Goal: Find specific fact: Find contact information

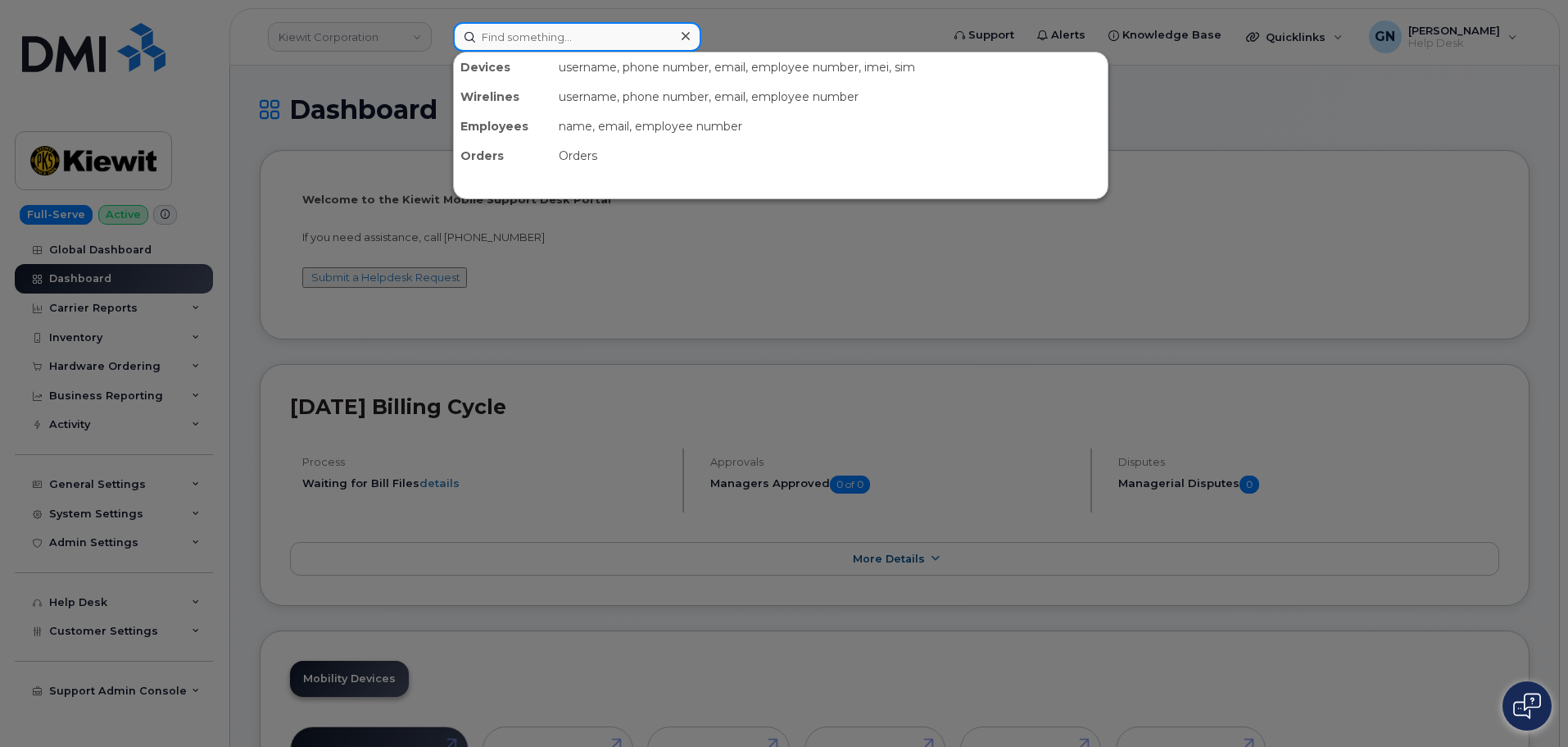
click at [541, 45] on input at bounding box center [577, 37] width 248 height 29
paste input "5713895310"
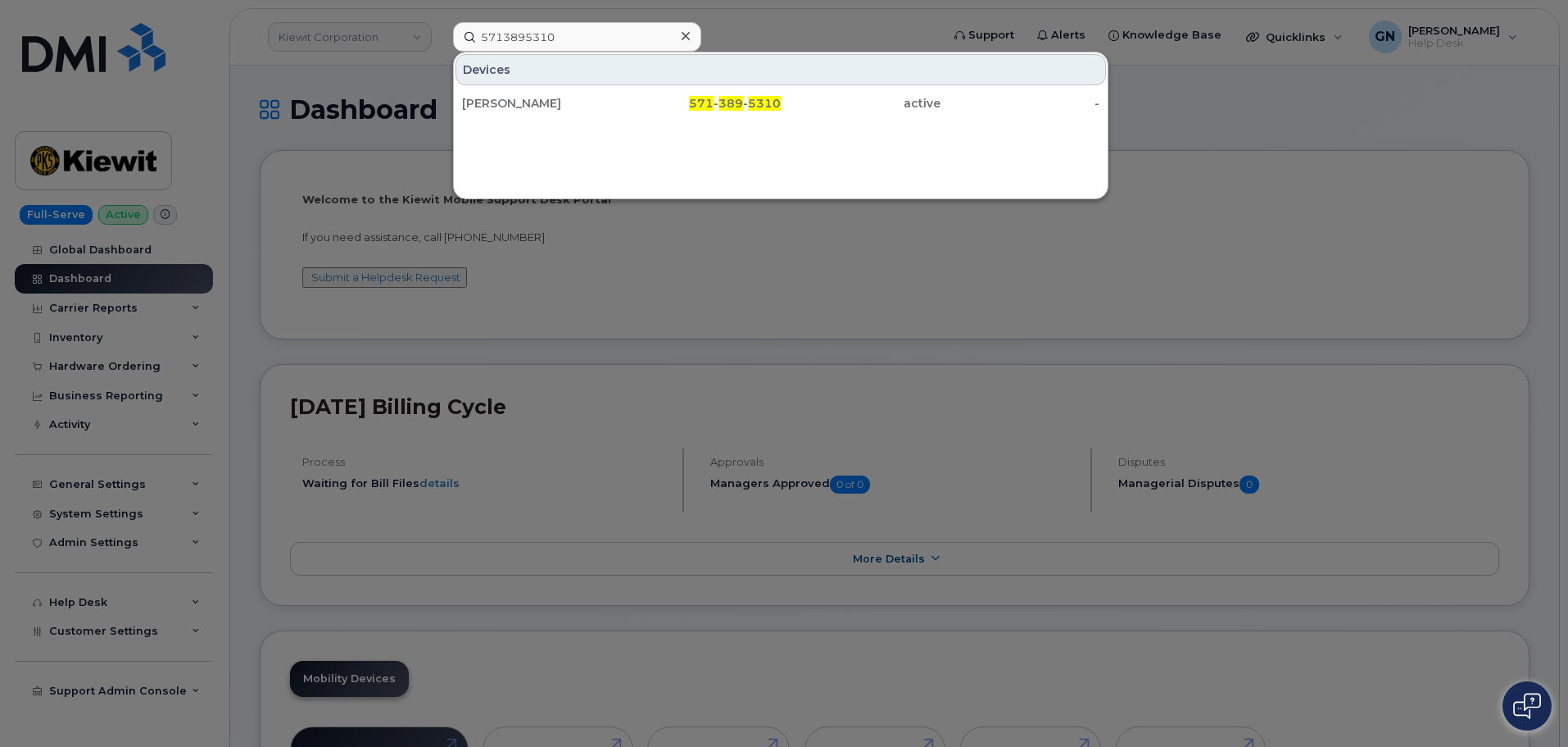
drag, startPoint x: 657, startPoint y: 254, endPoint x: 652, endPoint y: 220, distance: 34.4
click at [658, 254] on div at bounding box center [784, 373] width 1568 height 747
click at [510, 40] on input "5713895310" at bounding box center [577, 37] width 248 height 29
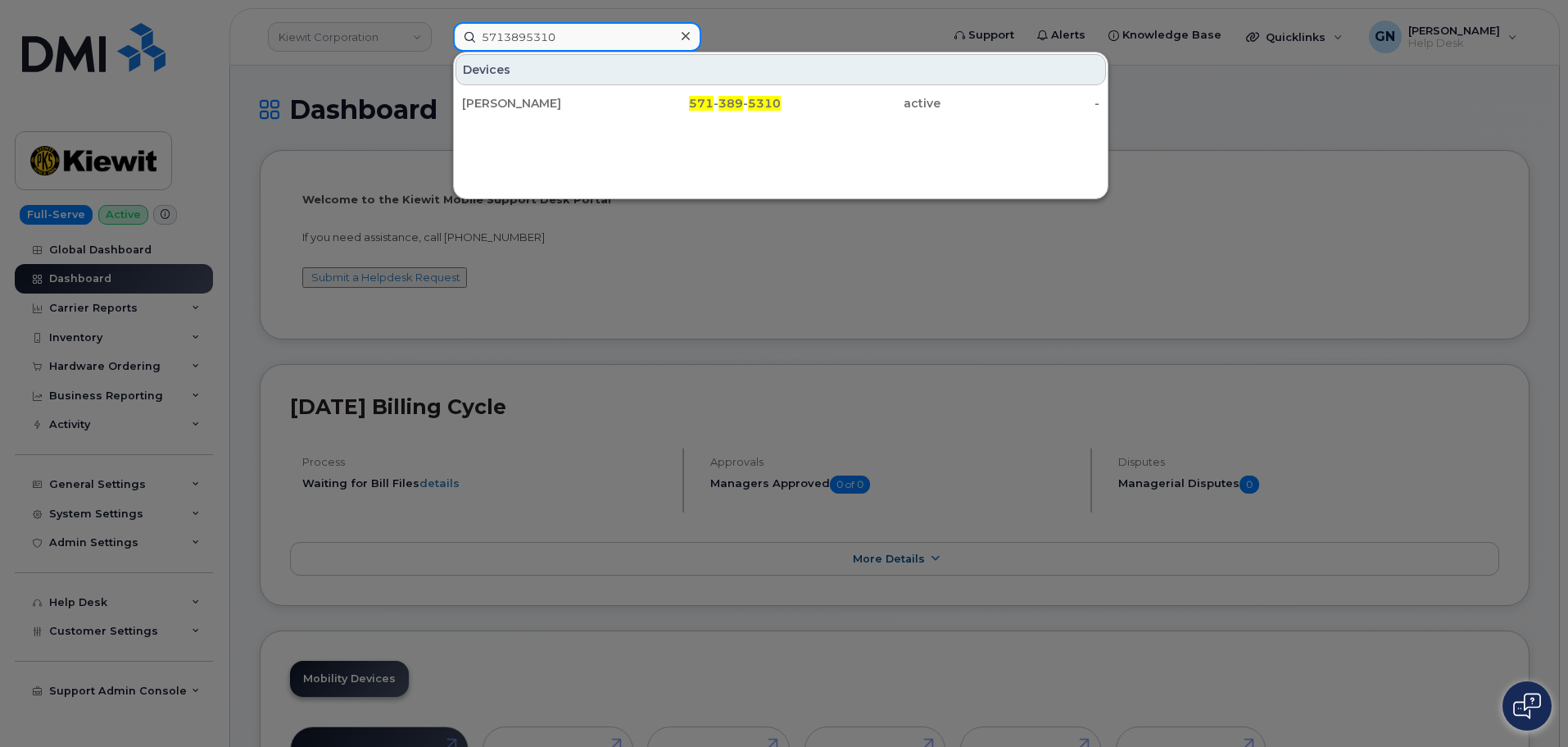
paste input "2023818241"
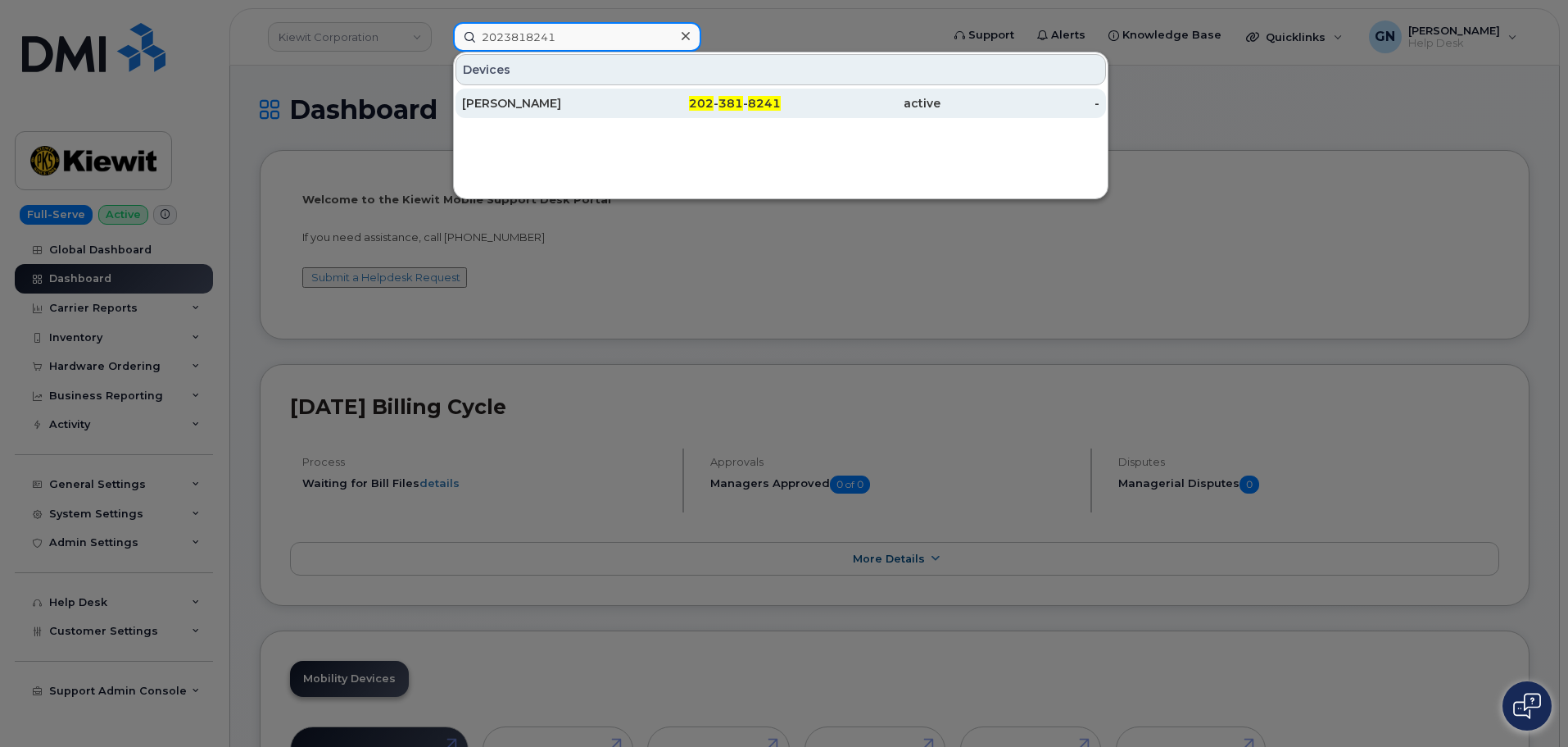
type input "2023818241"
click at [608, 107] on div "[PERSON_NAME]" at bounding box center [542, 103] width 160 height 16
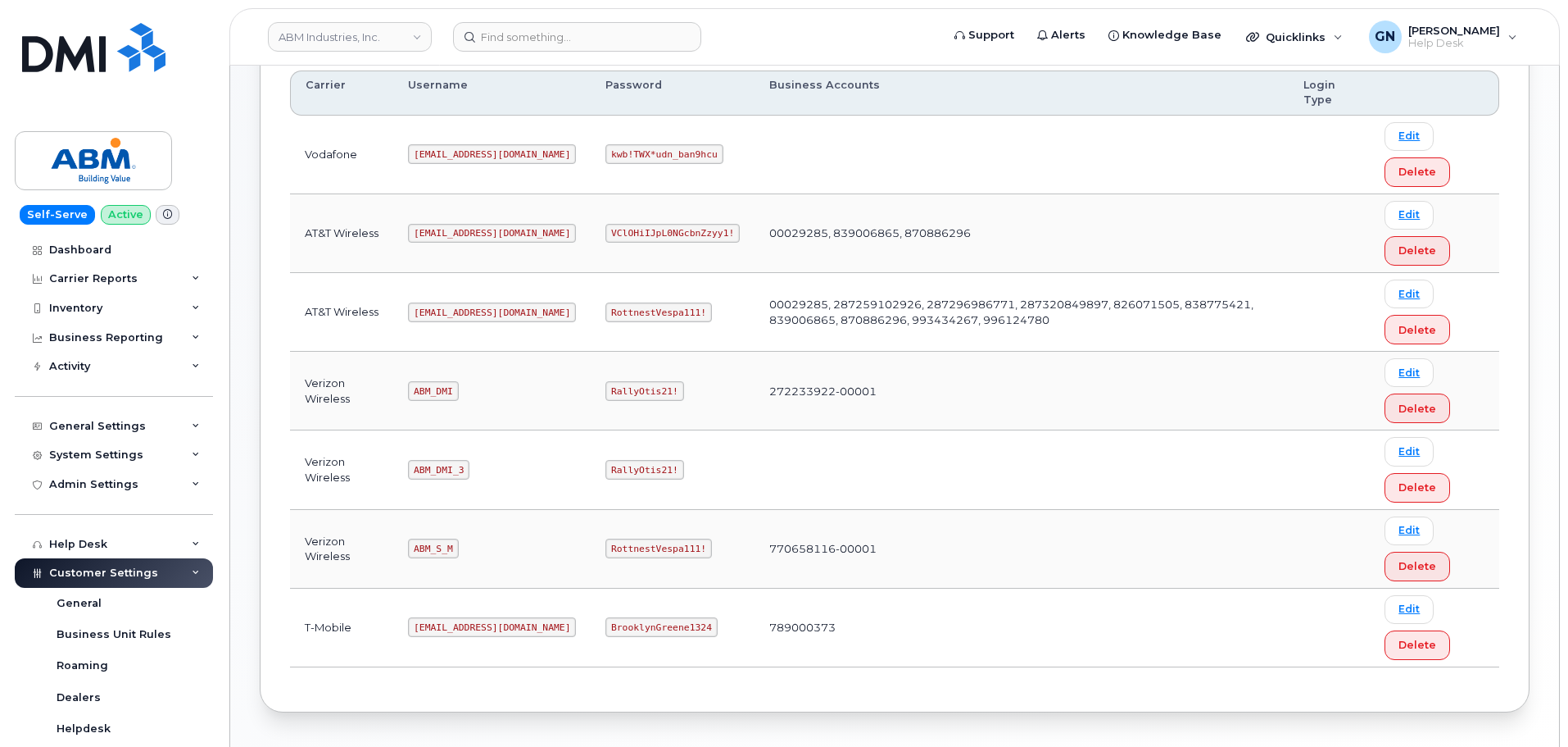
scroll to position [246, 0]
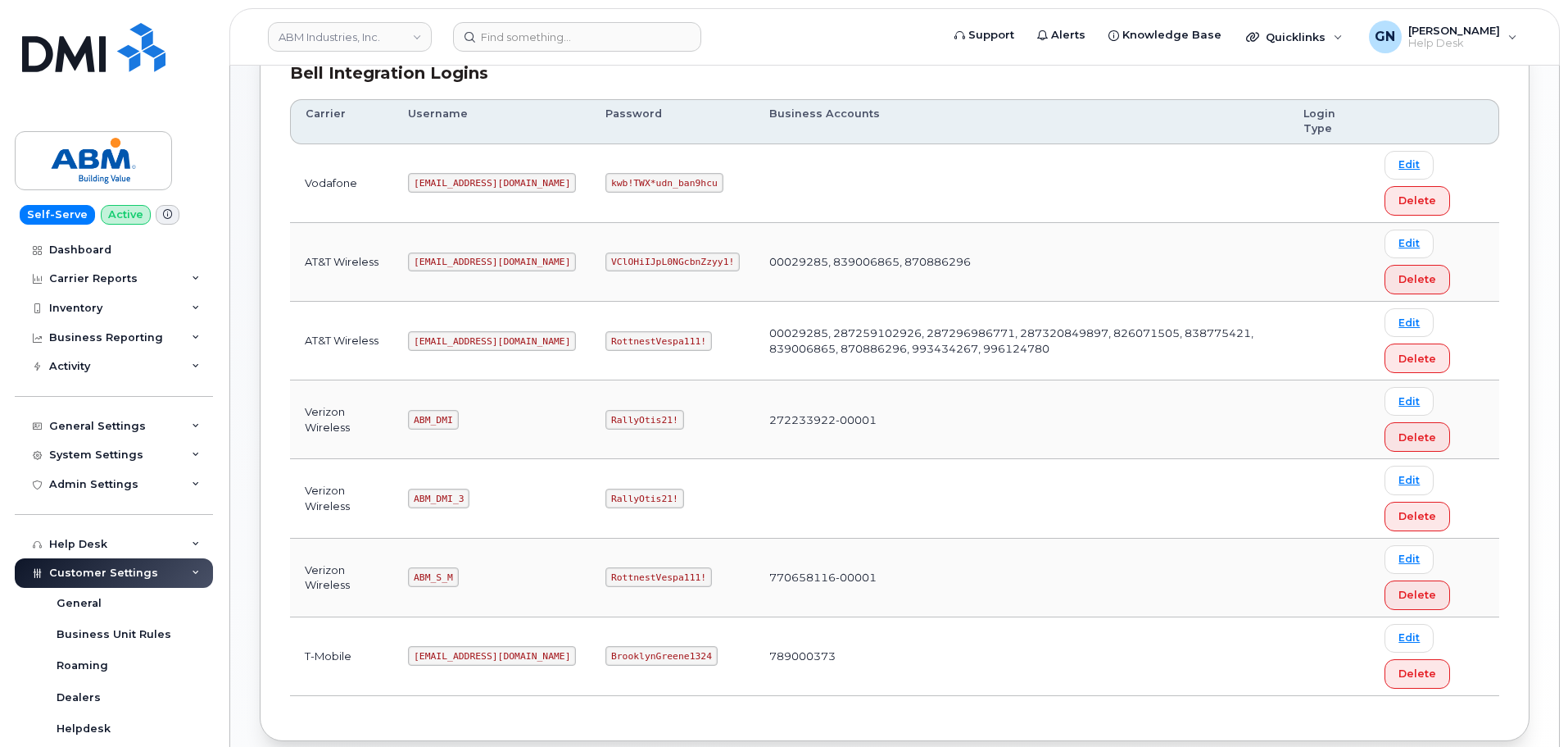
click at [453, 343] on code "abm@dminc.com" at bounding box center [492, 340] width 168 height 20
click at [453, 343] on code "[EMAIL_ADDRESS][DOMAIN_NAME]" at bounding box center [492, 340] width 168 height 20
copy code "[EMAIL_ADDRESS][DOMAIN_NAME]"
click at [606, 343] on code "RottnestVespa111!" at bounding box center [659, 340] width 107 height 20
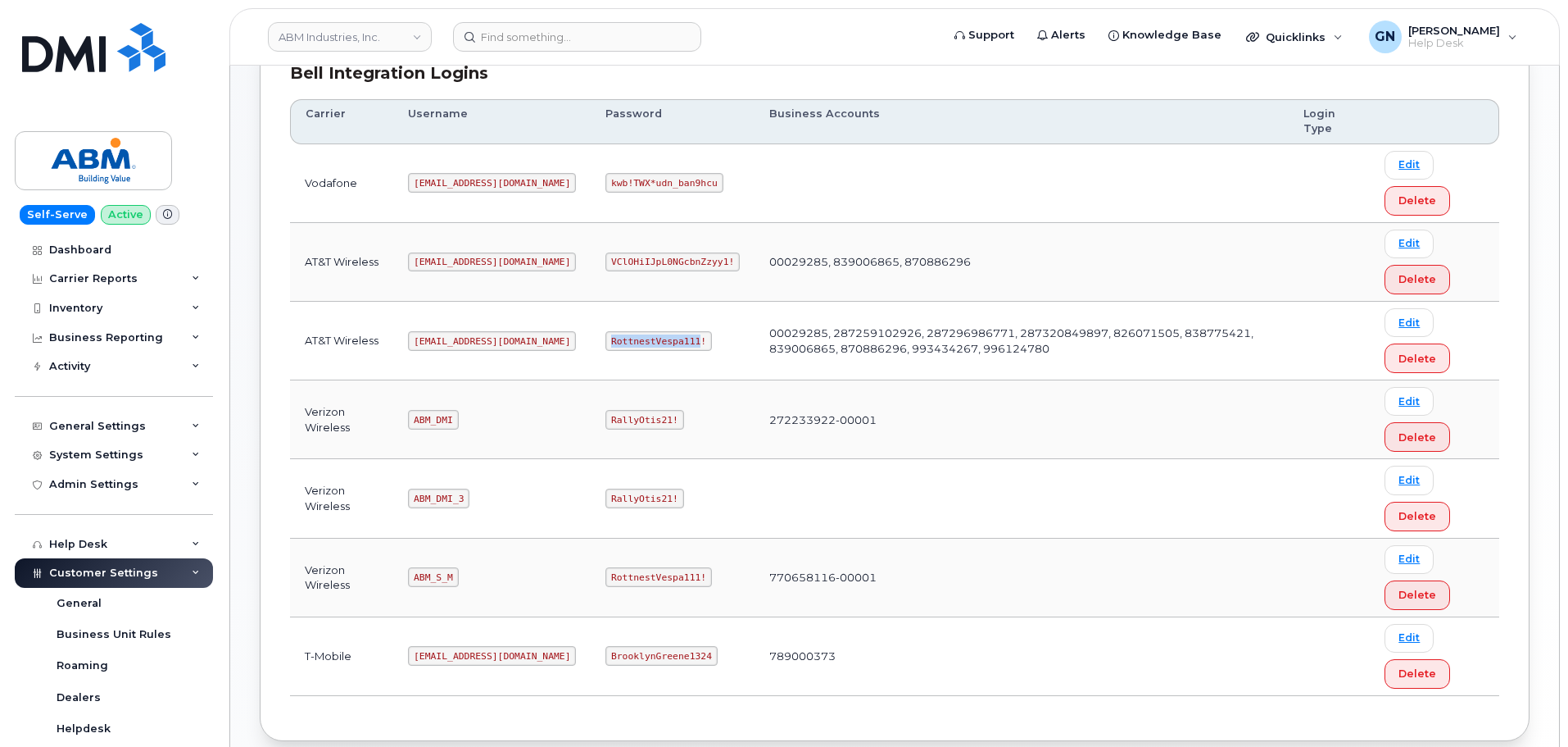
click at [606, 343] on code "RottnestVespa111!" at bounding box center [659, 340] width 107 height 20
copy code "RottnestVespa111!"
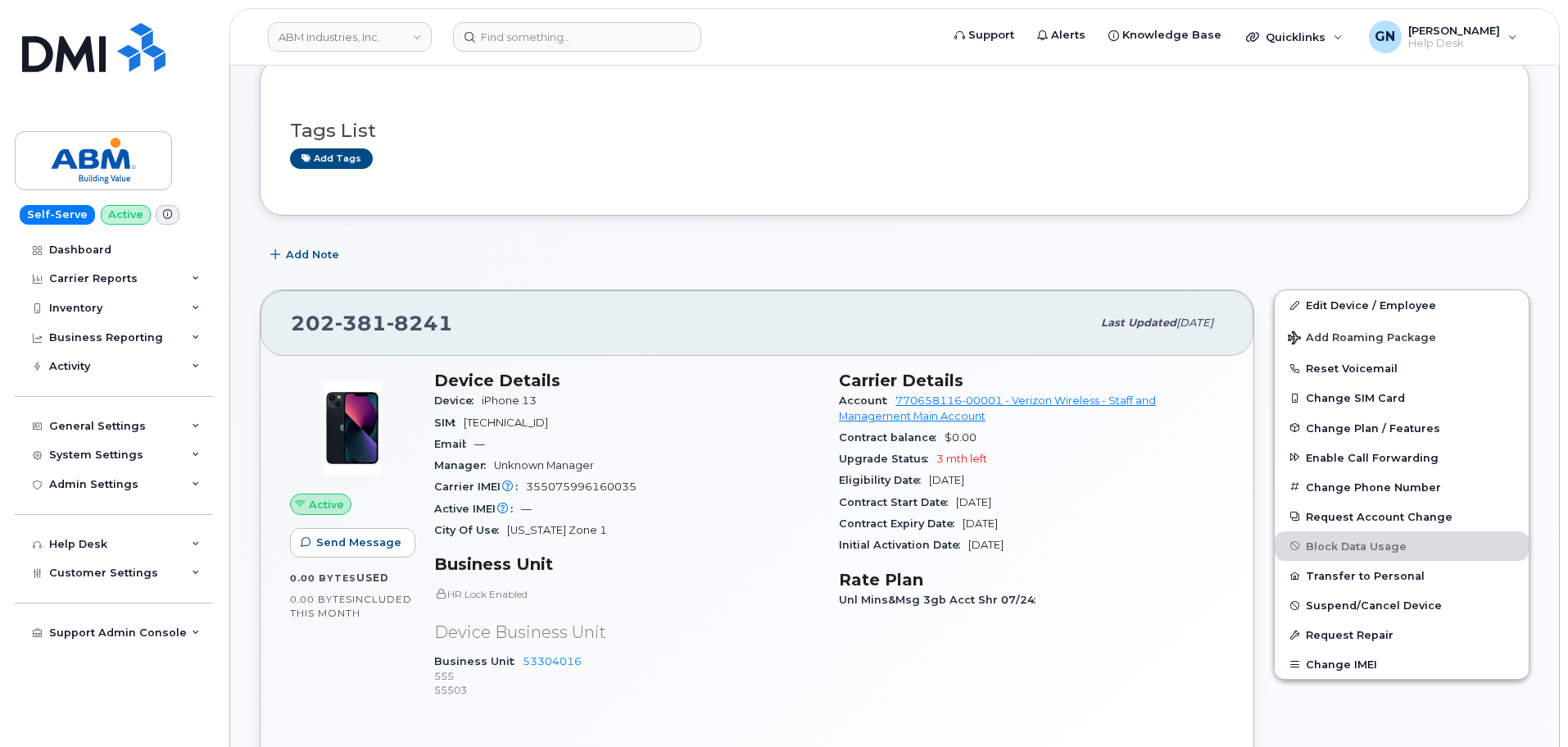
scroll to position [246, 0]
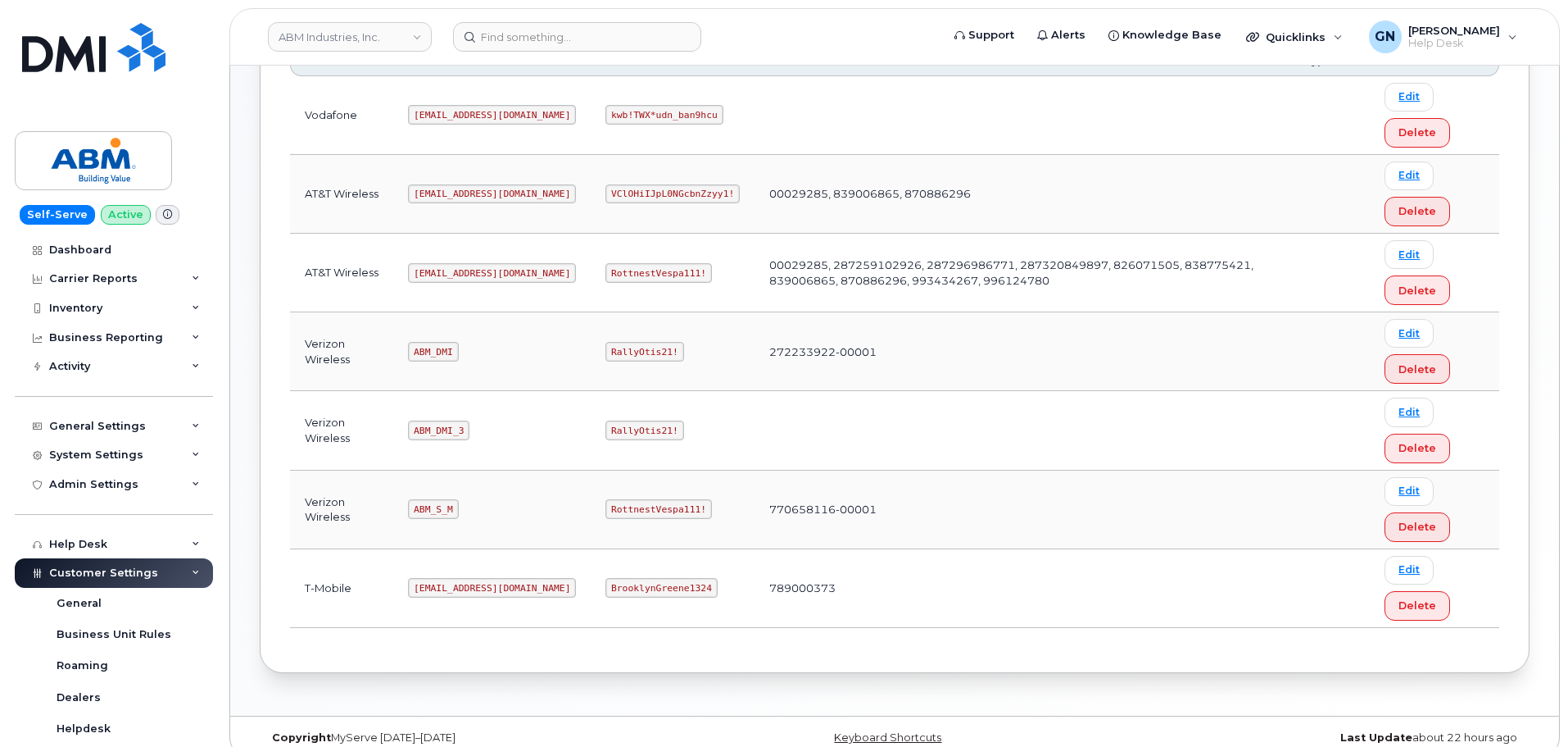
scroll to position [328, 0]
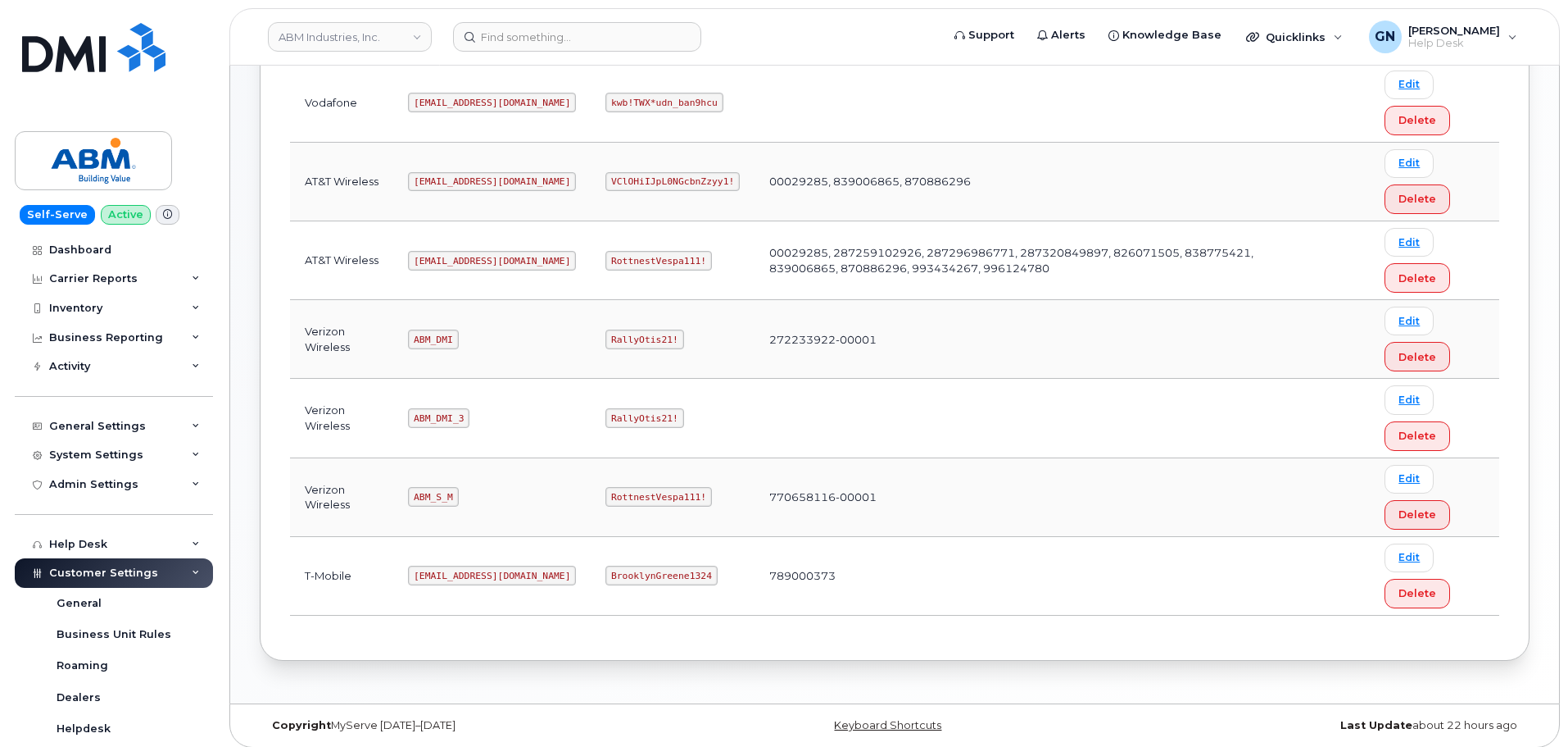
scroll to position [335, 0]
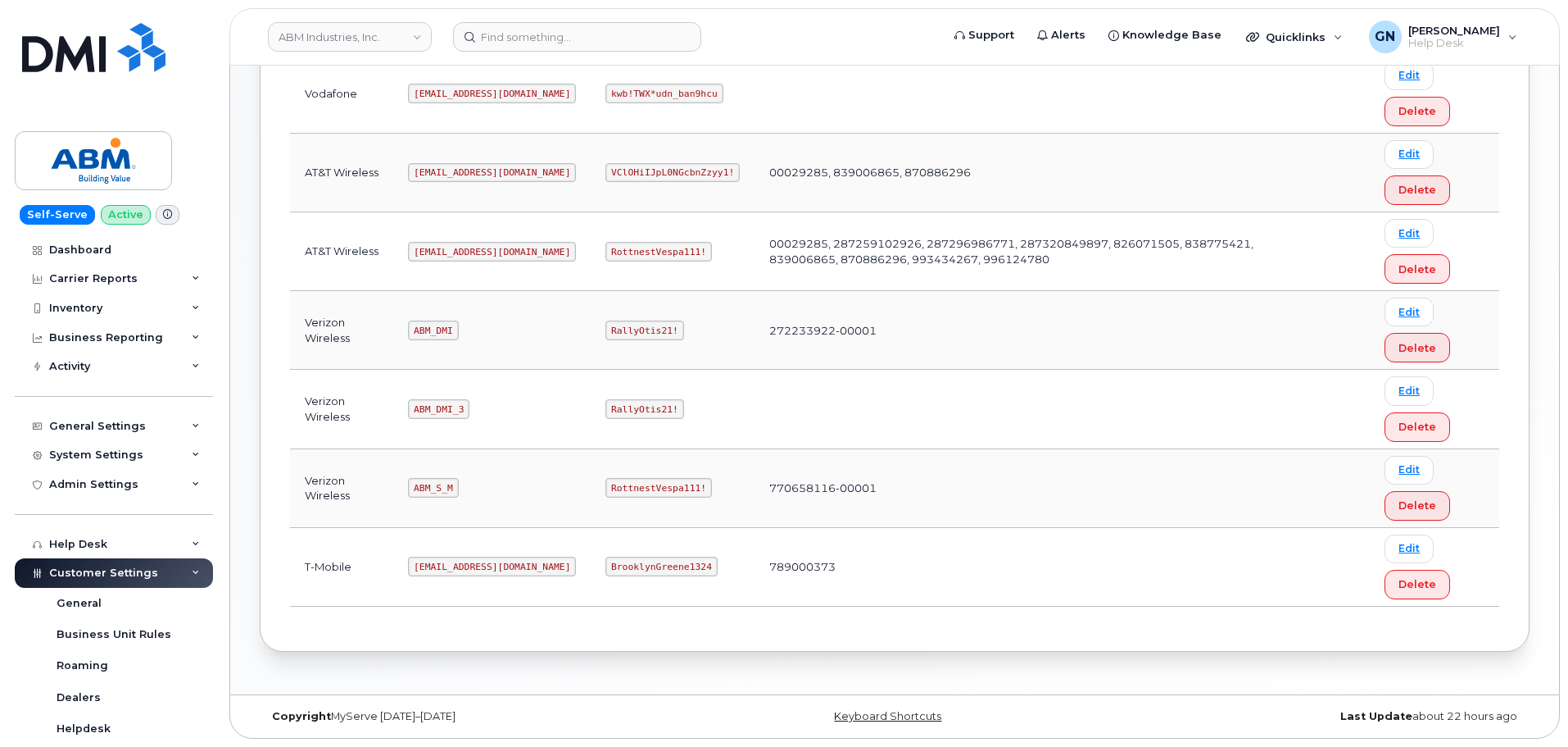
click at [443, 478] on code "ABM_S_M" at bounding box center [433, 487] width 50 height 20
copy code "ABM_S_M"
click at [609, 490] on code "RottnestVespa111!" at bounding box center [659, 487] width 107 height 20
click at [609, 489] on code "RottnestVespa111!" at bounding box center [659, 487] width 107 height 20
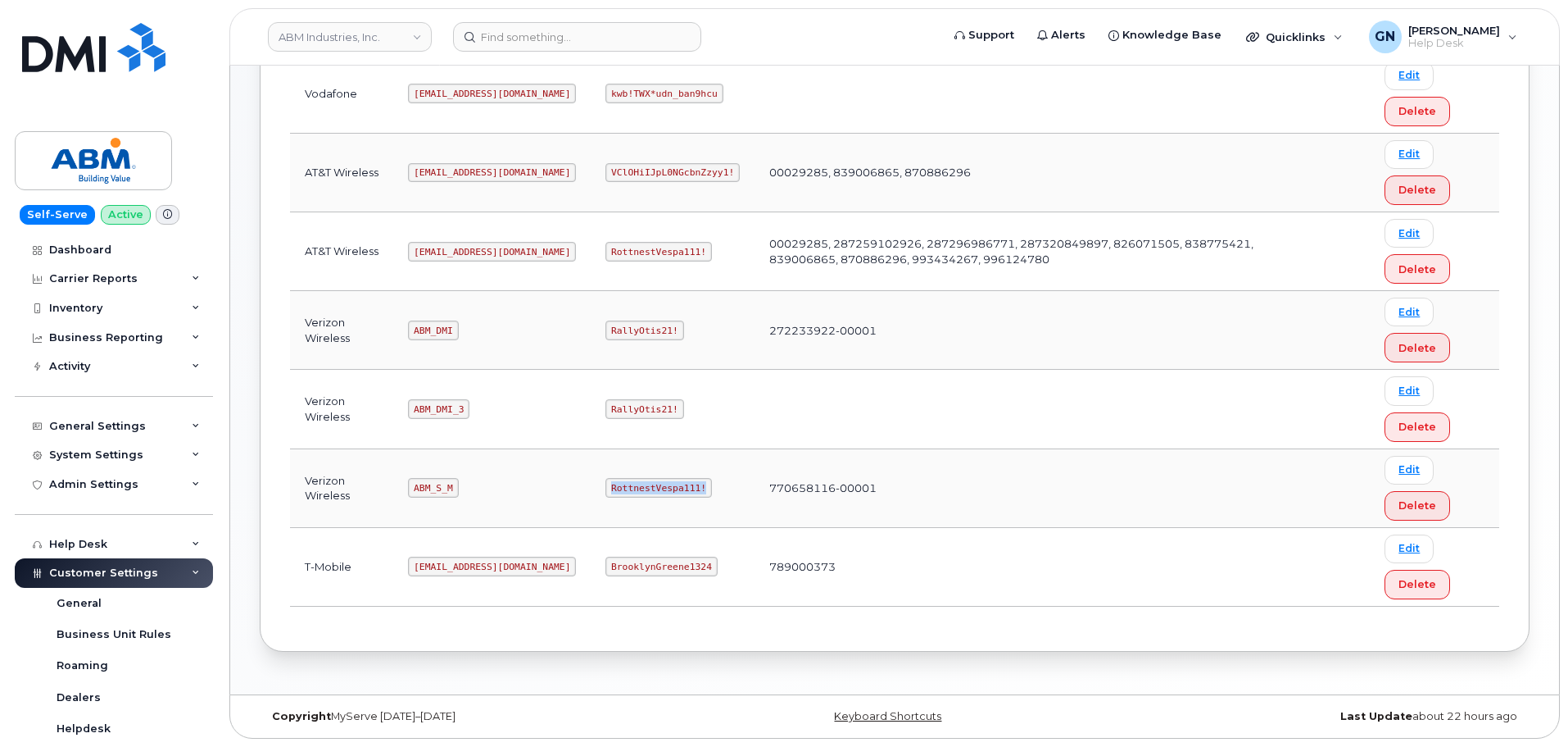
click at [609, 489] on code "RottnestVespa111!" at bounding box center [659, 487] width 107 height 20
copy code "RottnestVespa111!"
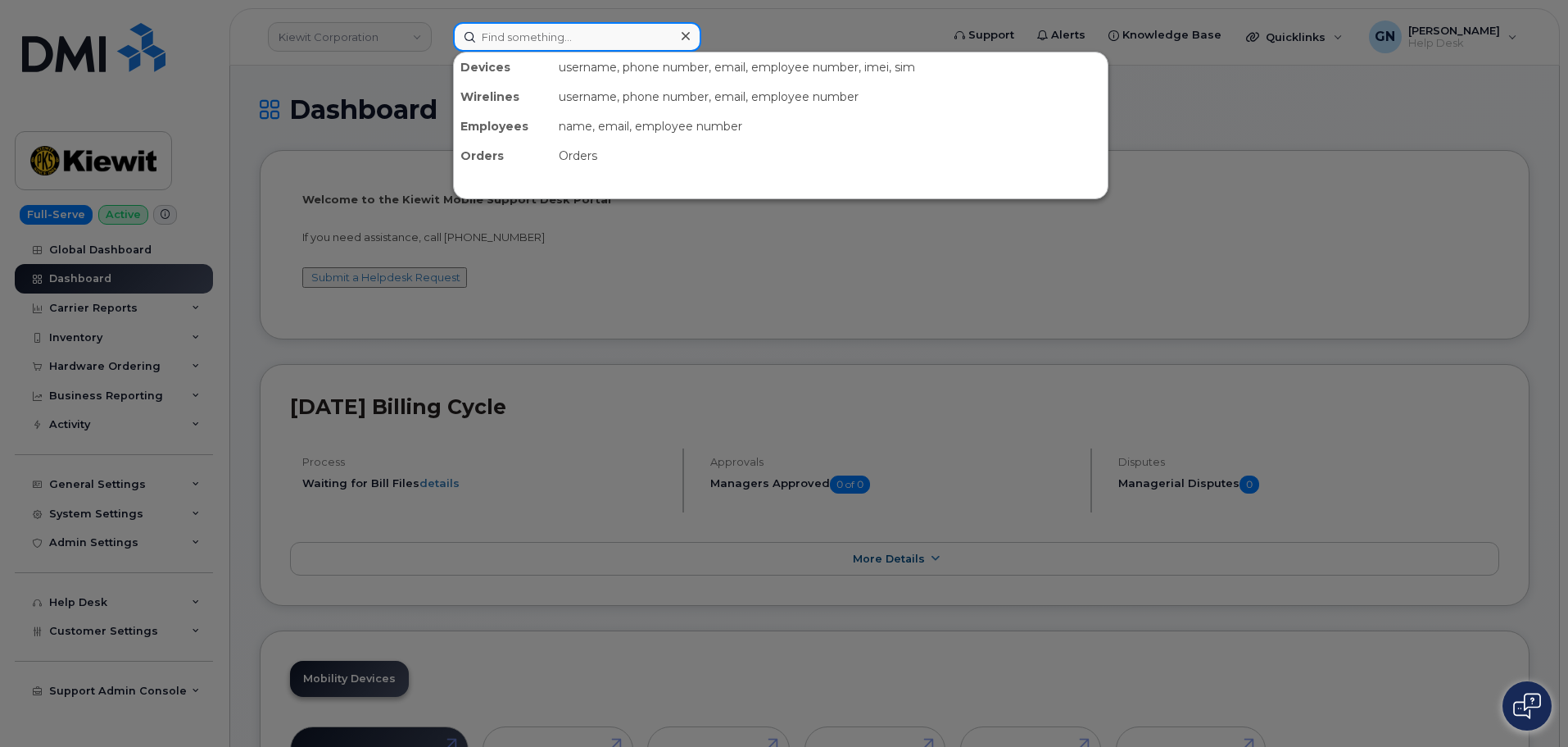
click at [518, 38] on input at bounding box center [577, 37] width 248 height 29
paste input "9495608057"
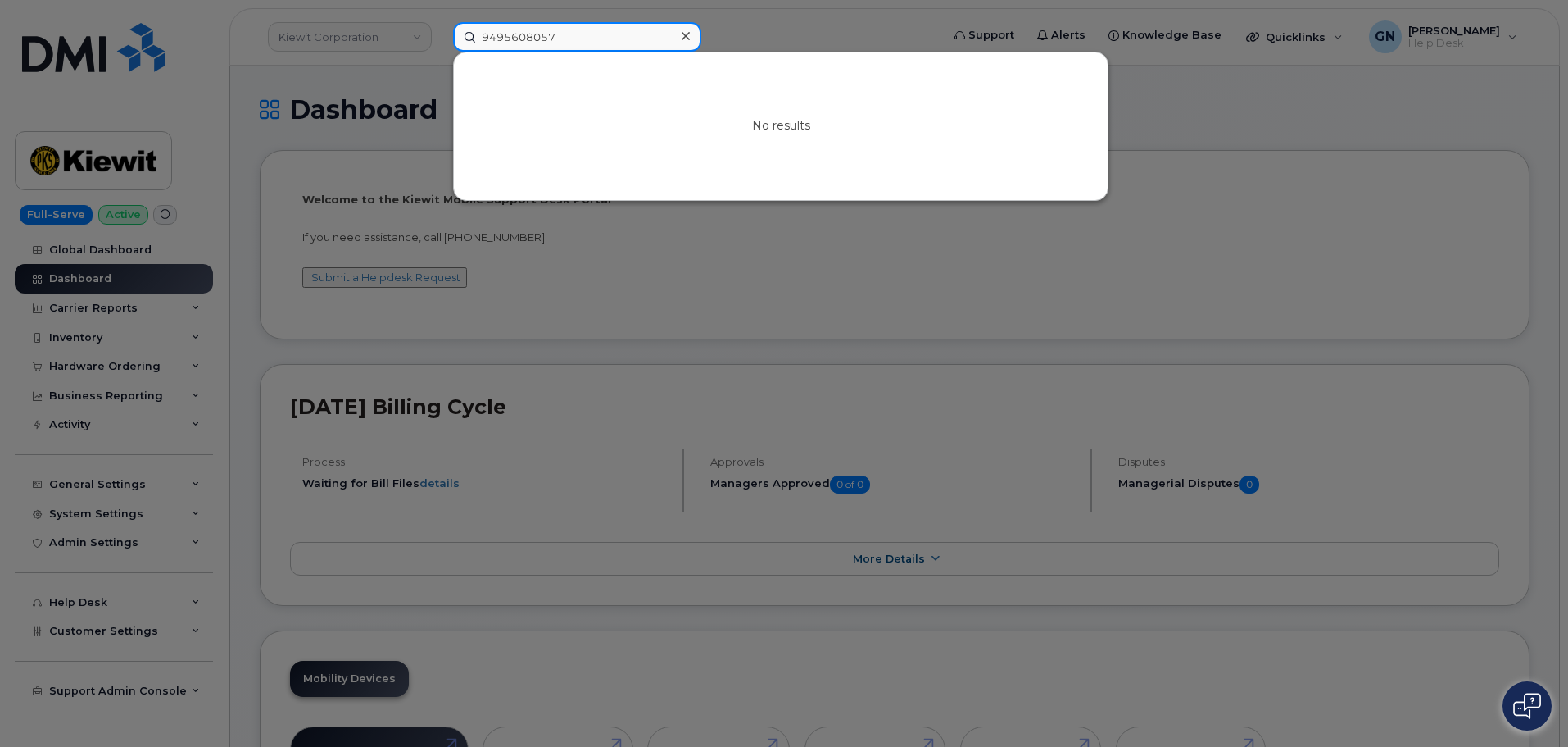
type input "9495608057"
click at [685, 40] on icon at bounding box center [686, 35] width 9 height 13
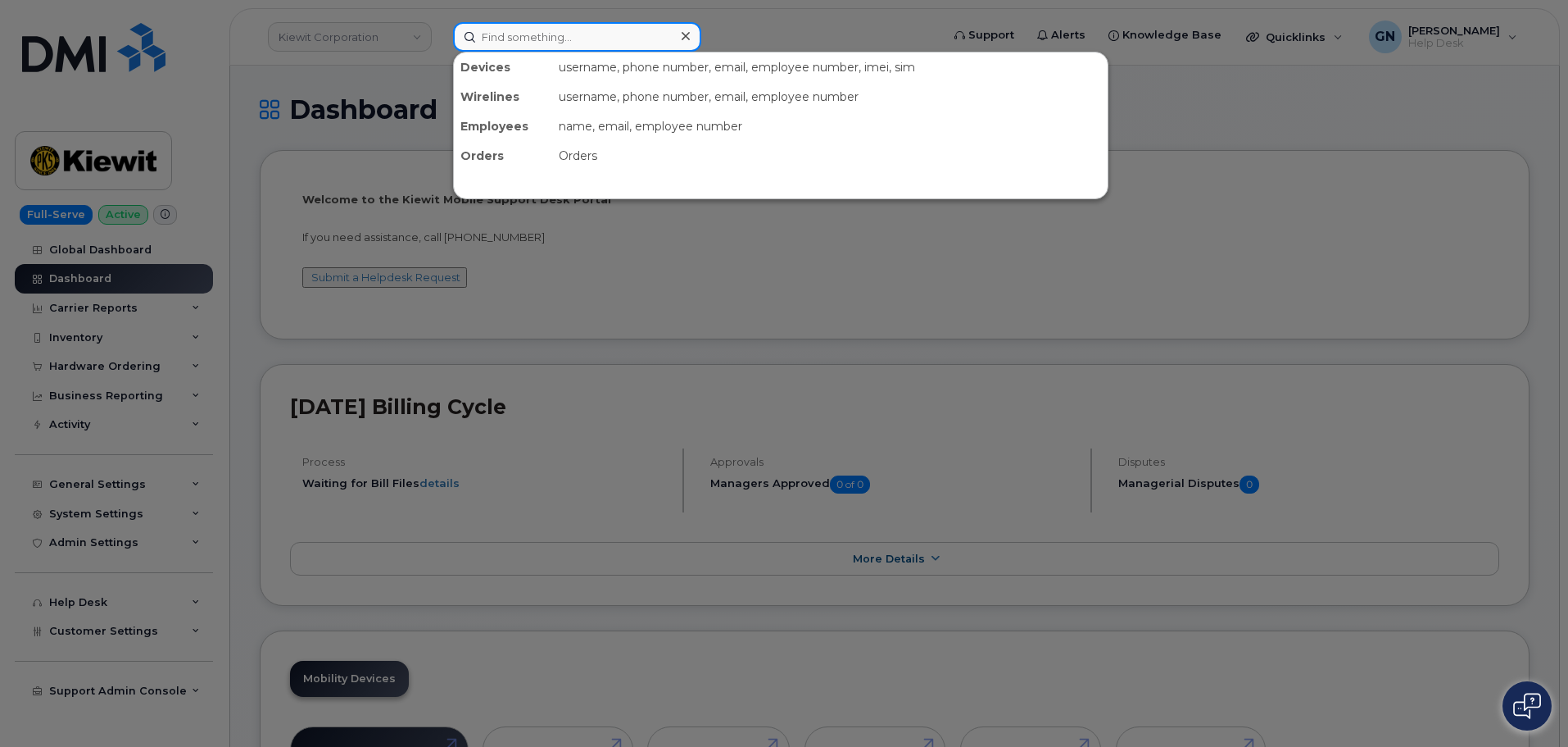
click at [527, 35] on input at bounding box center [577, 37] width 248 height 29
paste input "9495608057"
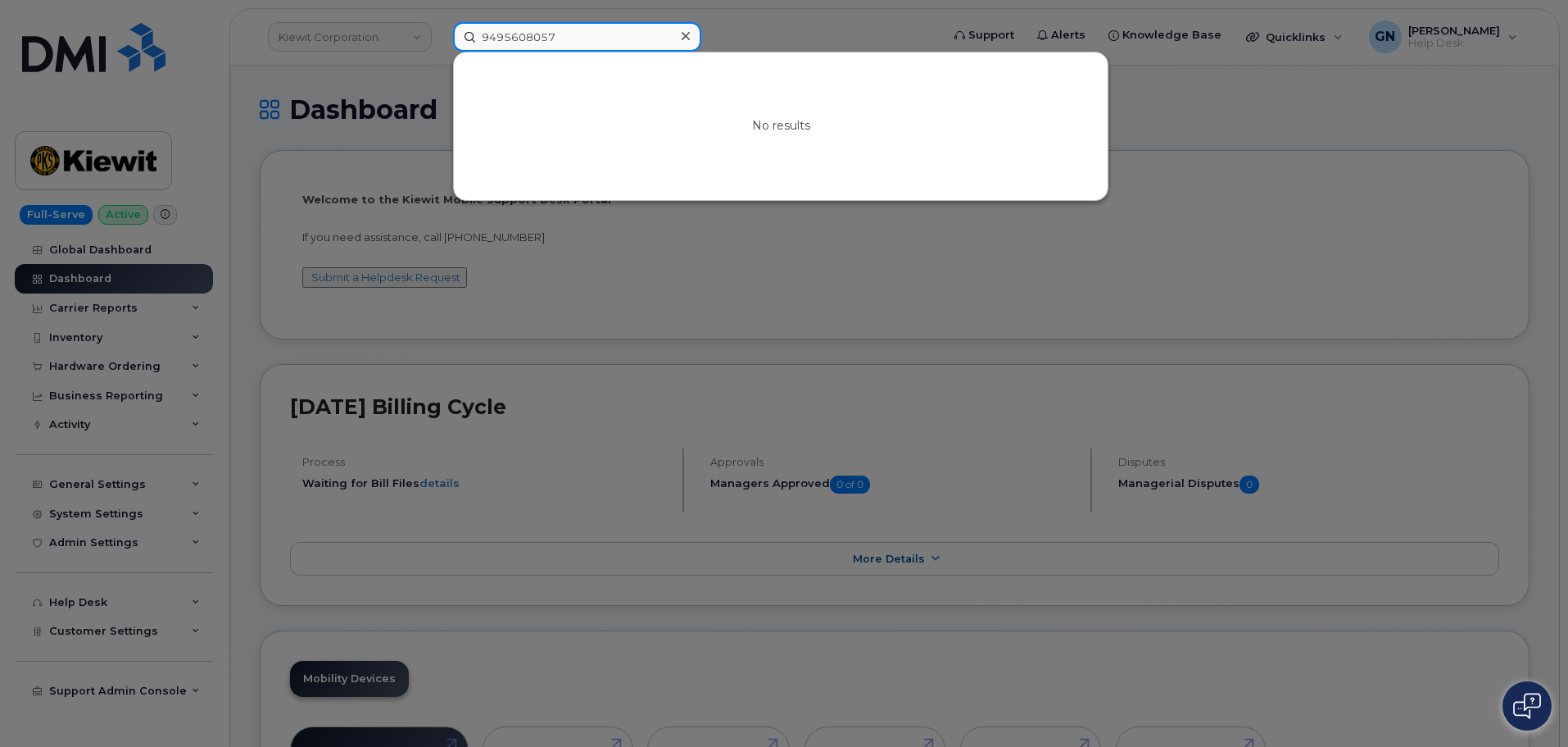
type input "9495608057"
click at [295, 119] on div at bounding box center [784, 373] width 1568 height 747
